Goal: Task Accomplishment & Management: Manage account settings

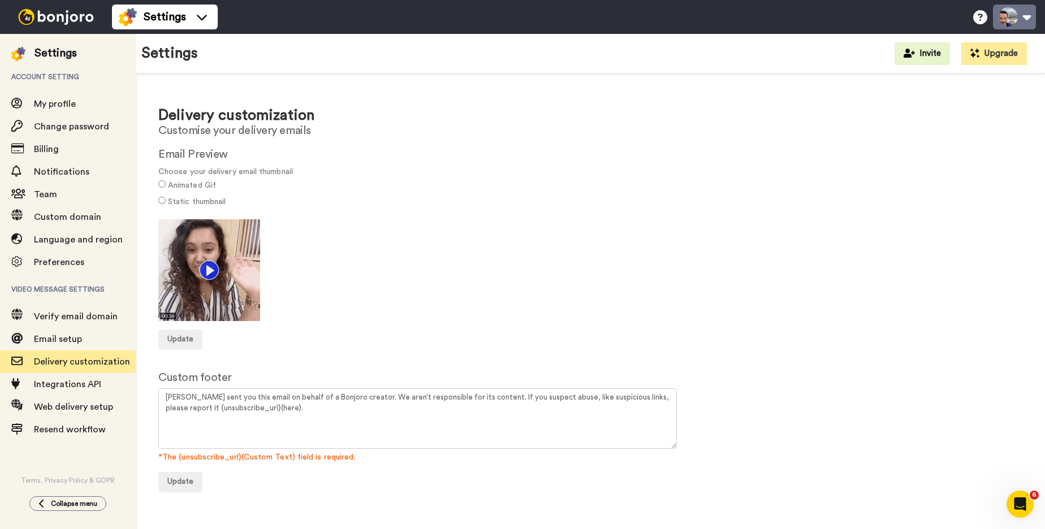
click at [1022, 18] on button at bounding box center [1014, 17] width 43 height 25
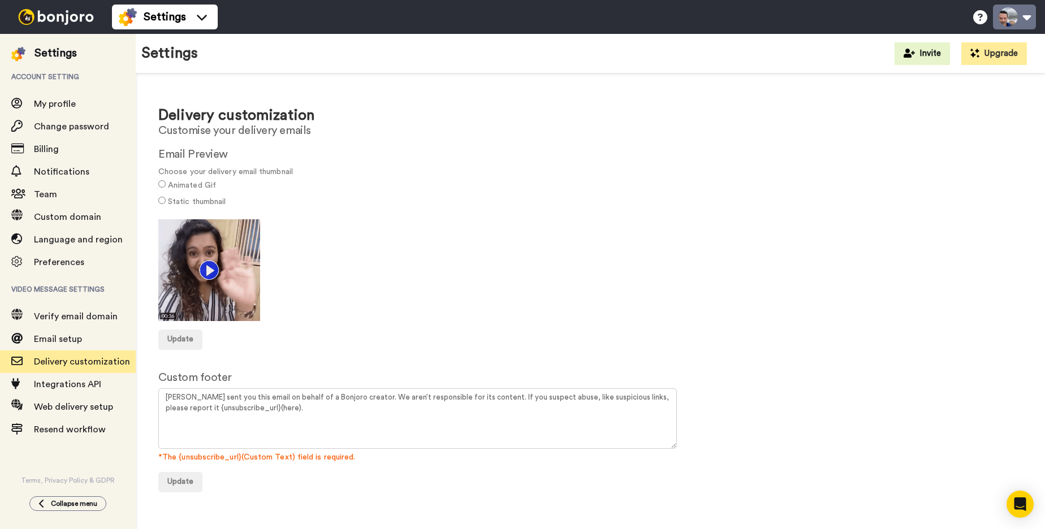
click at [1017, 14] on button at bounding box center [1014, 17] width 43 height 25
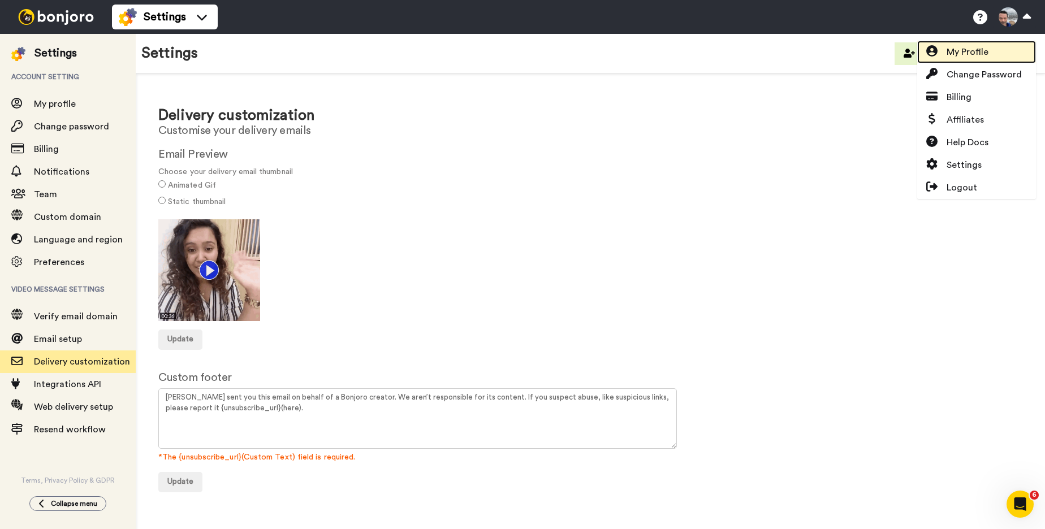
click at [974, 52] on span "My Profile" at bounding box center [968, 52] width 42 height 14
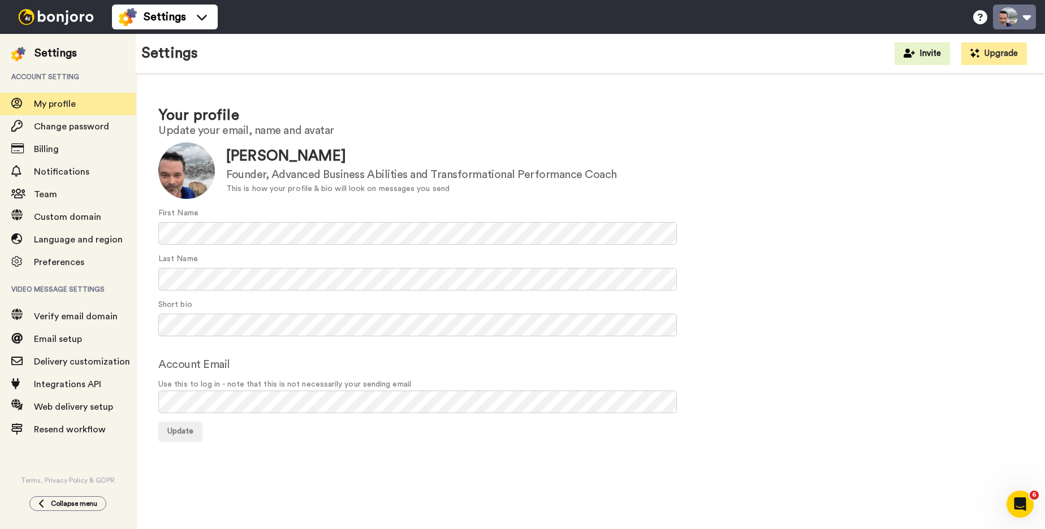
click at [1024, 14] on button at bounding box center [1014, 17] width 43 height 25
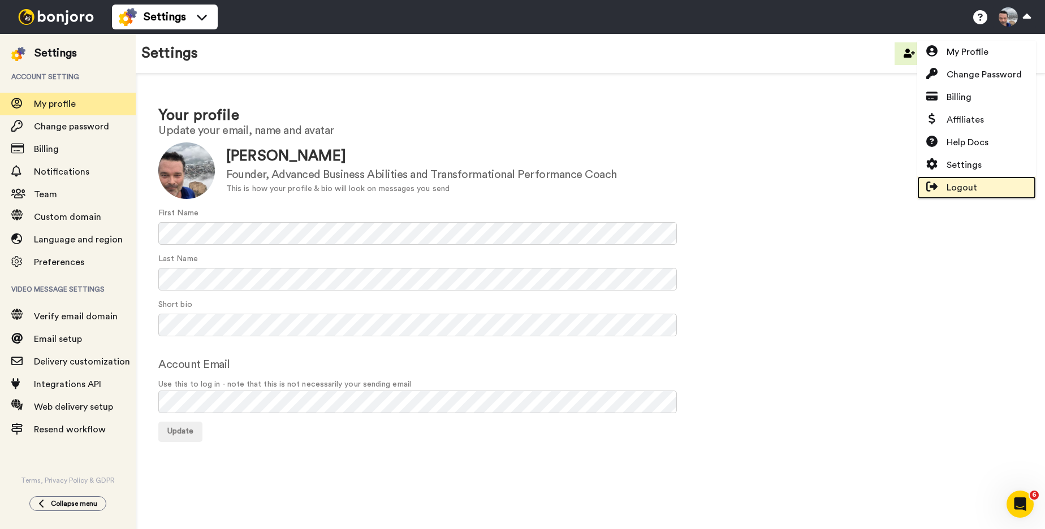
click at [962, 189] on span "Logout" at bounding box center [962, 188] width 31 height 14
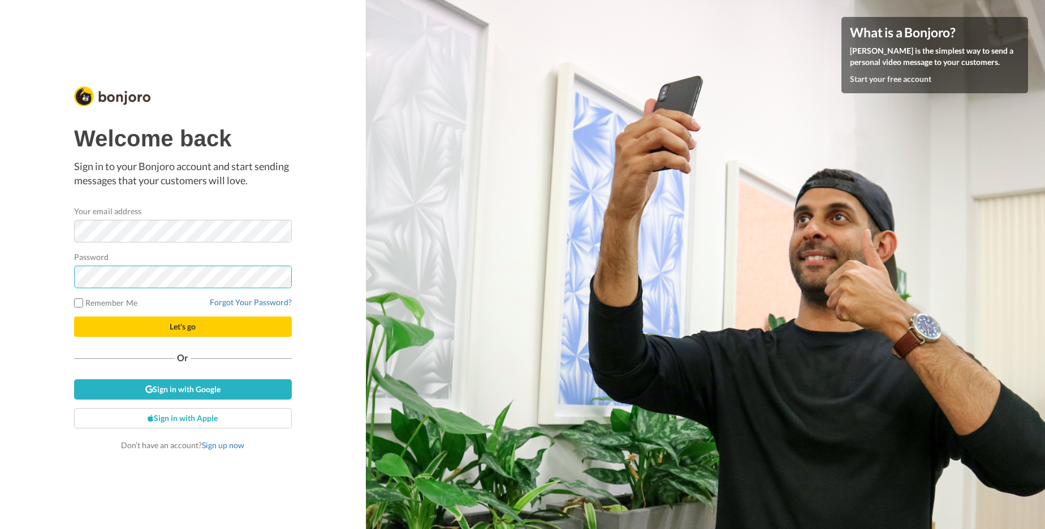
click at [74, 317] on button "Let's go" at bounding box center [183, 327] width 218 height 20
